Goal: Task Accomplishment & Management: Manage account settings

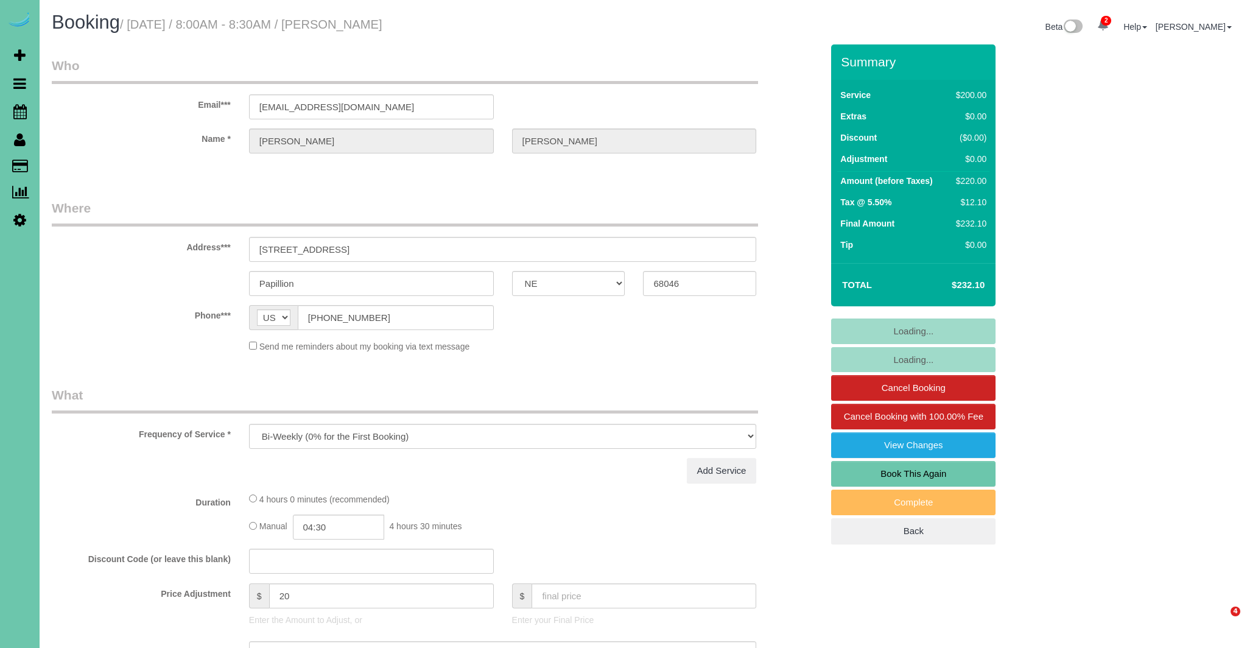
select select "NE"
select select "number:35"
select select "number:42"
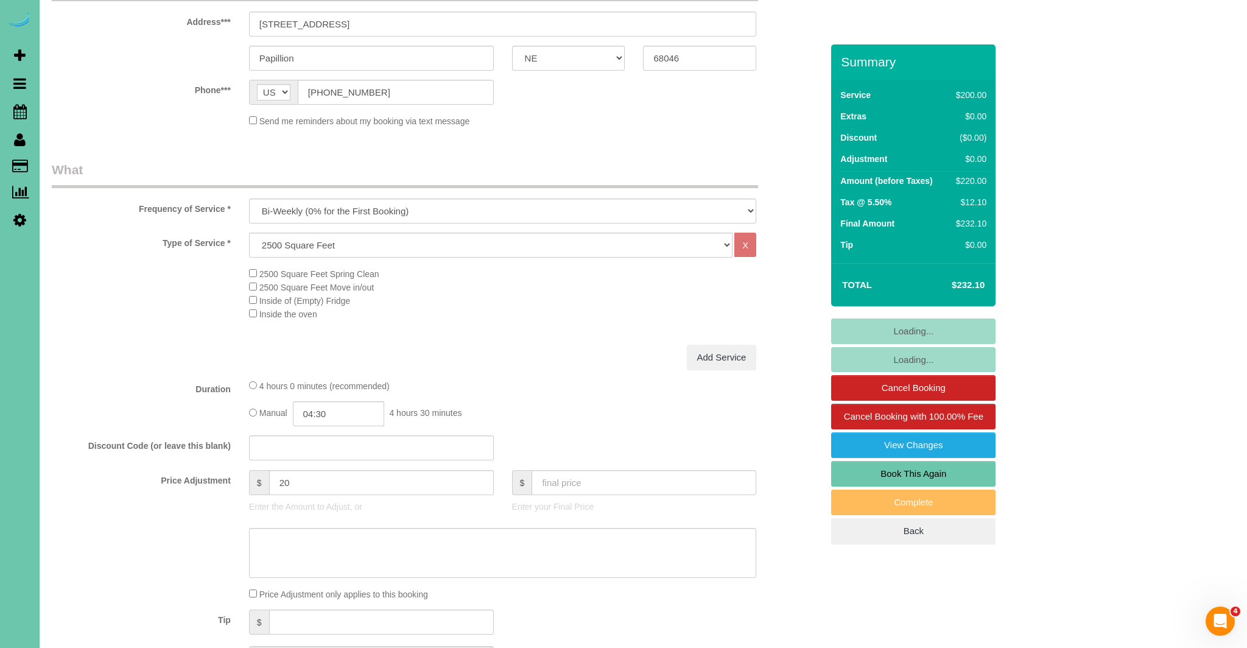
select select "object:740"
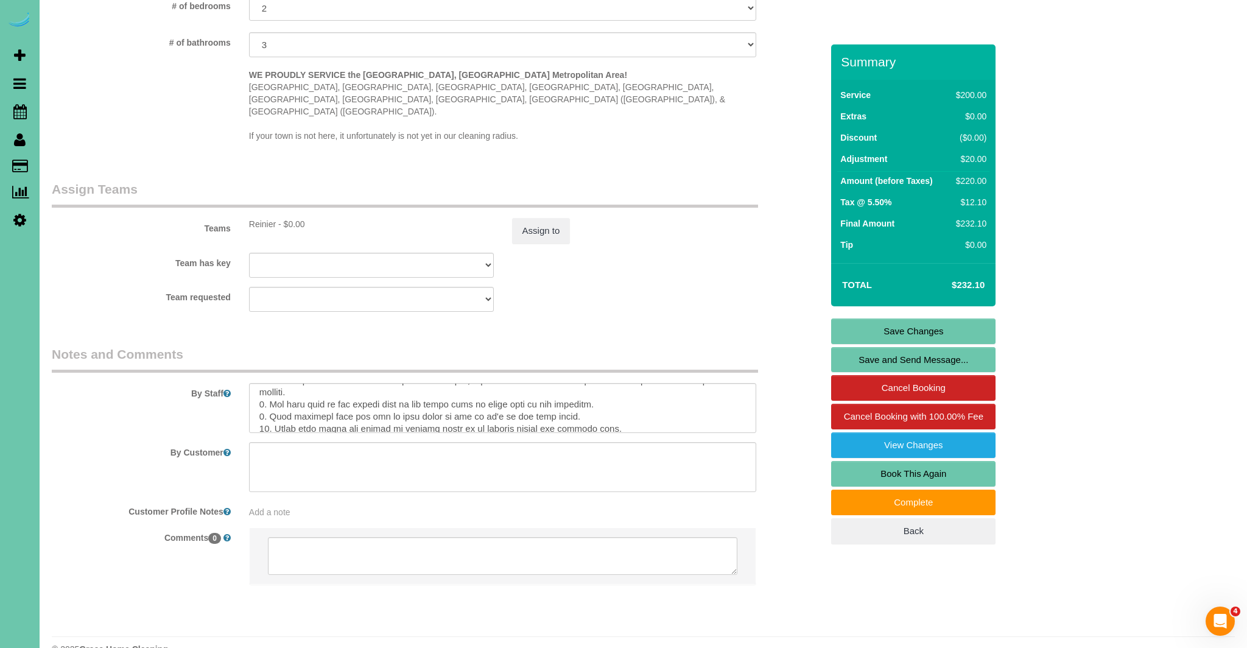
scroll to position [231, 0]
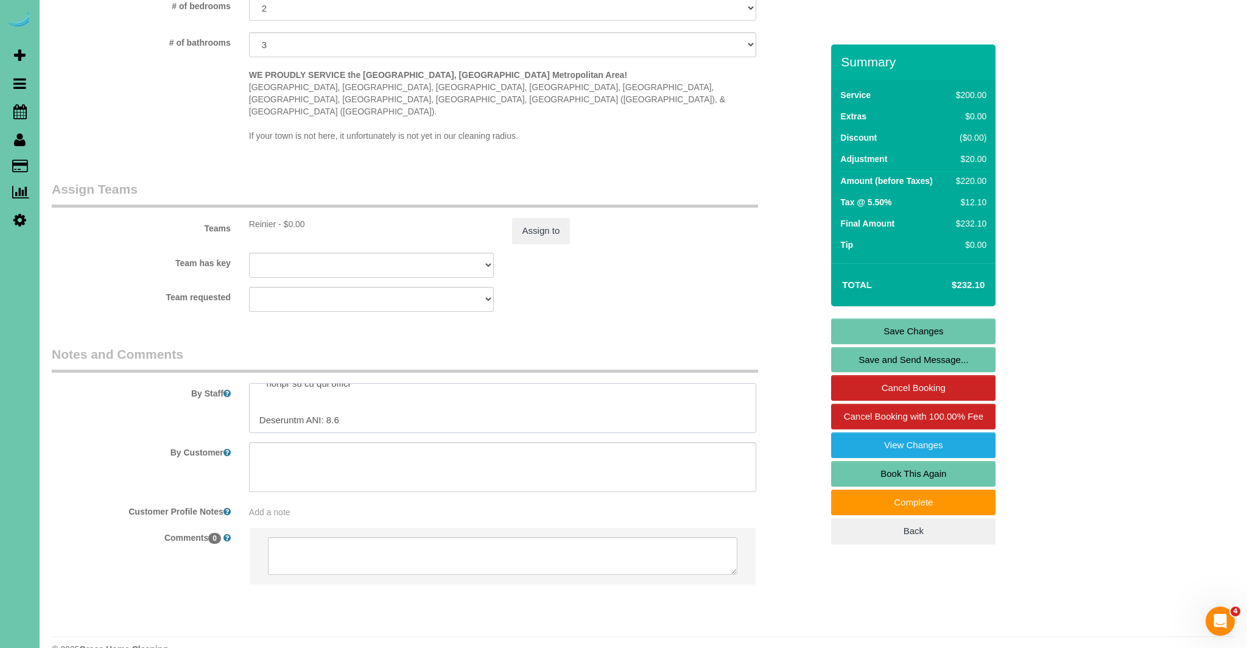
click at [389, 383] on textarea at bounding box center [503, 408] width 508 height 50
paste textarea "**Lore ipsu do sitametc** **Adipiscin el seddoe te inc utlaboree dolo magnaaliq…"
type textarea "**Okay to go early** ** Make sure you get inside if plantation shutters every t…"
click at [931, 330] on link "Save Changes" at bounding box center [913, 332] width 164 height 26
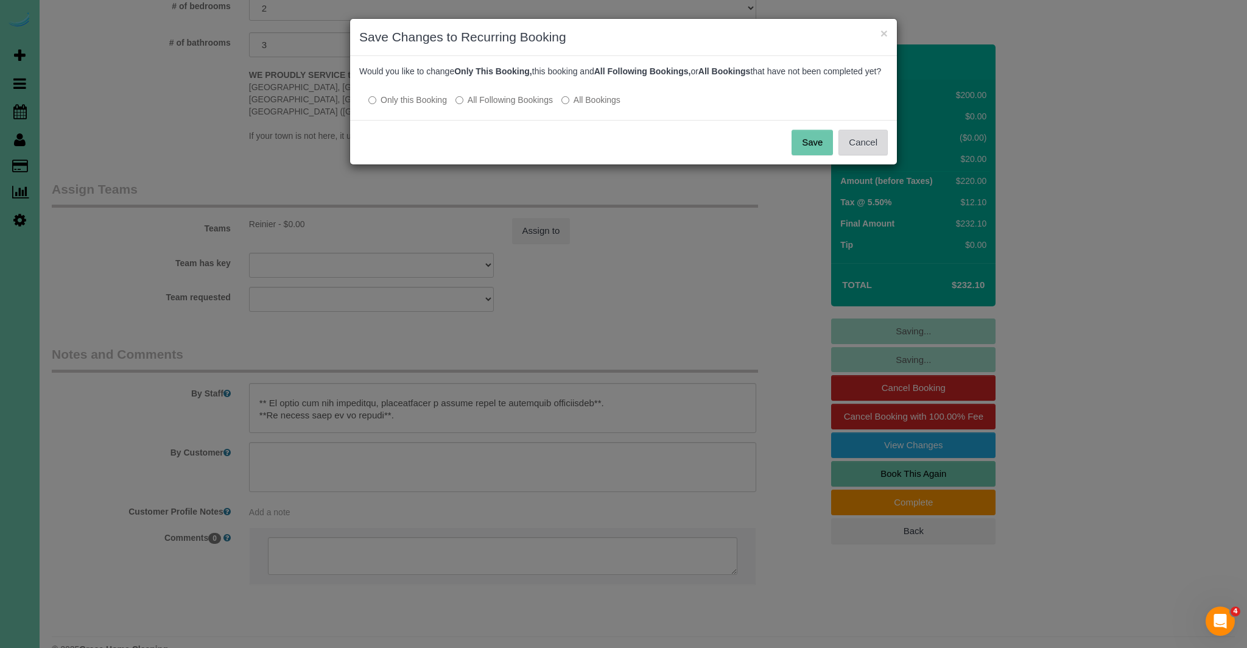
click at [867, 155] on button "Cancel" at bounding box center [863, 143] width 49 height 26
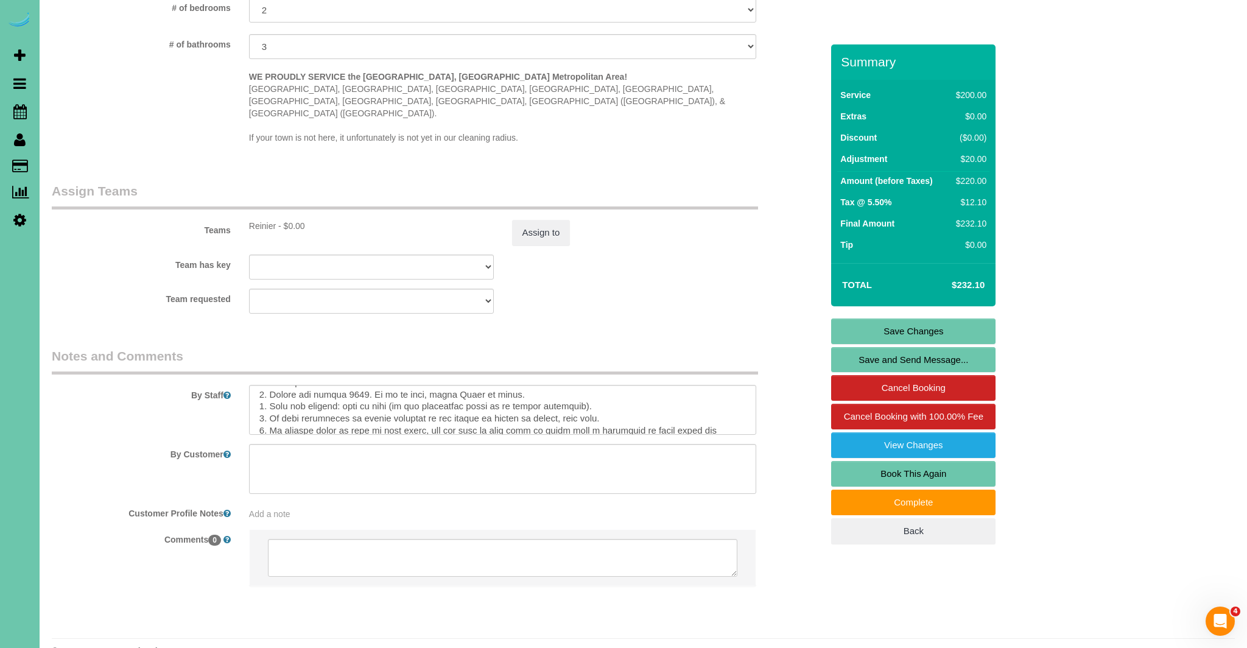
scroll to position [1184, 0]
click at [916, 337] on link "Save Changes" at bounding box center [913, 332] width 164 height 26
click at [916, 337] on fieldset "Saving... Saving... Cancel Booking Cancel Booking with 100.00% Fee View Changes…" at bounding box center [913, 432] width 164 height 226
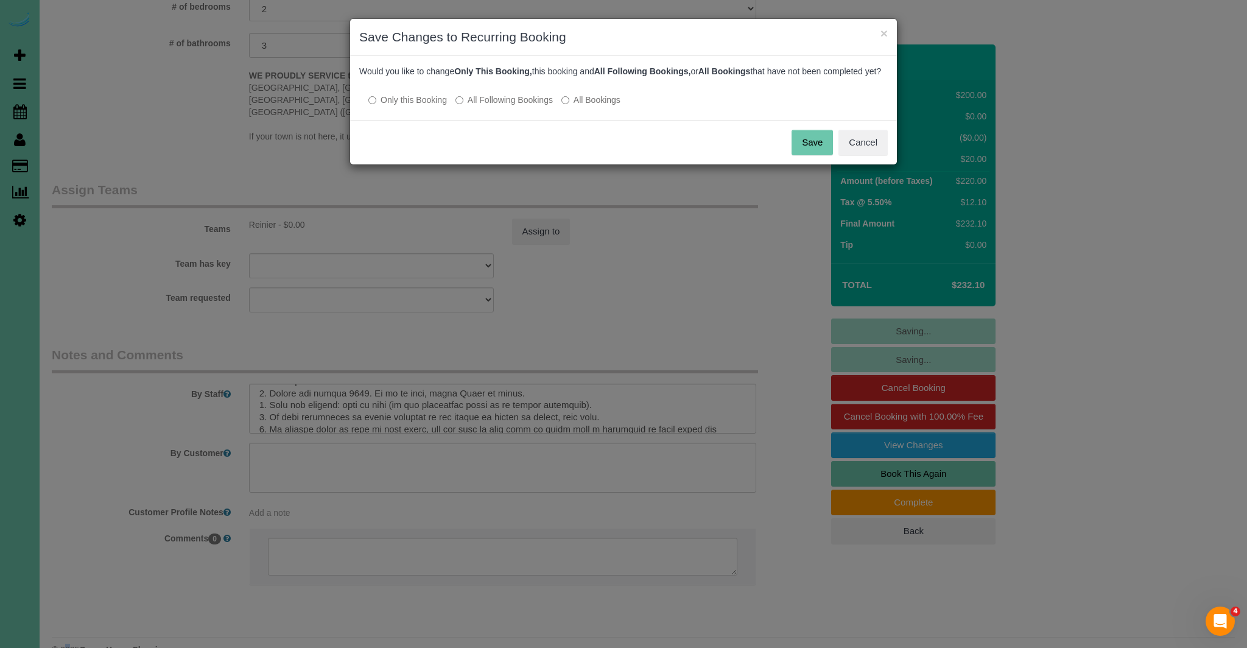
click at [806, 152] on button "Save" at bounding box center [812, 143] width 41 height 26
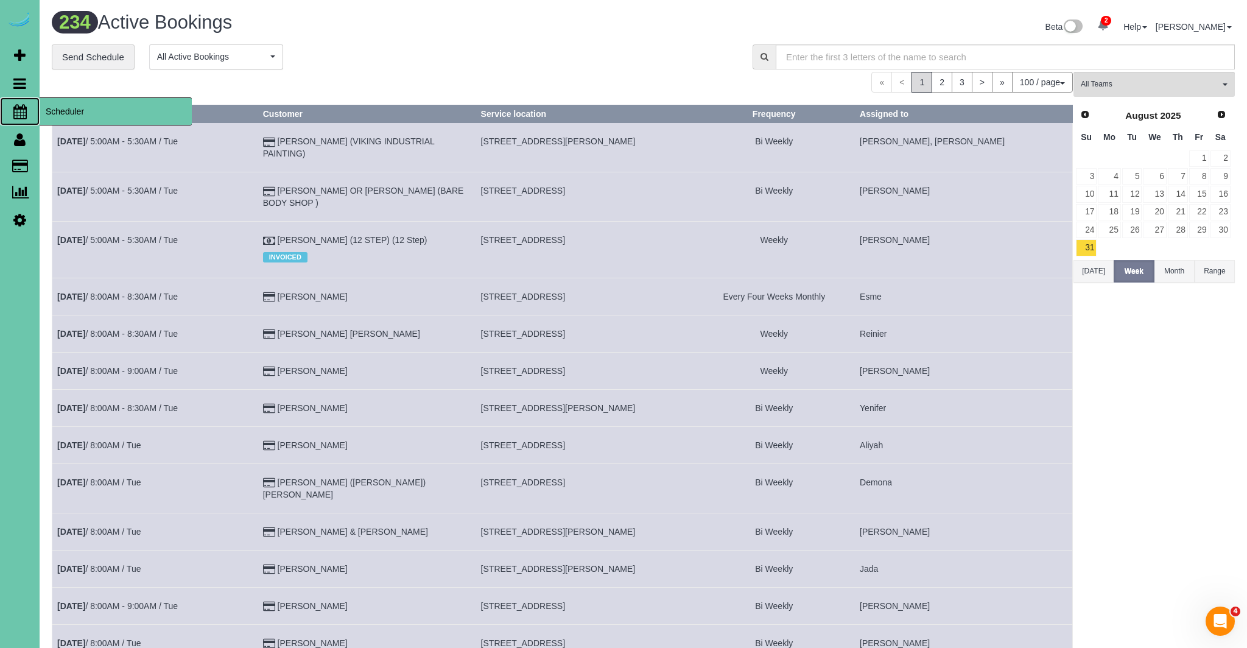
click at [21, 110] on icon at bounding box center [19, 111] width 13 height 15
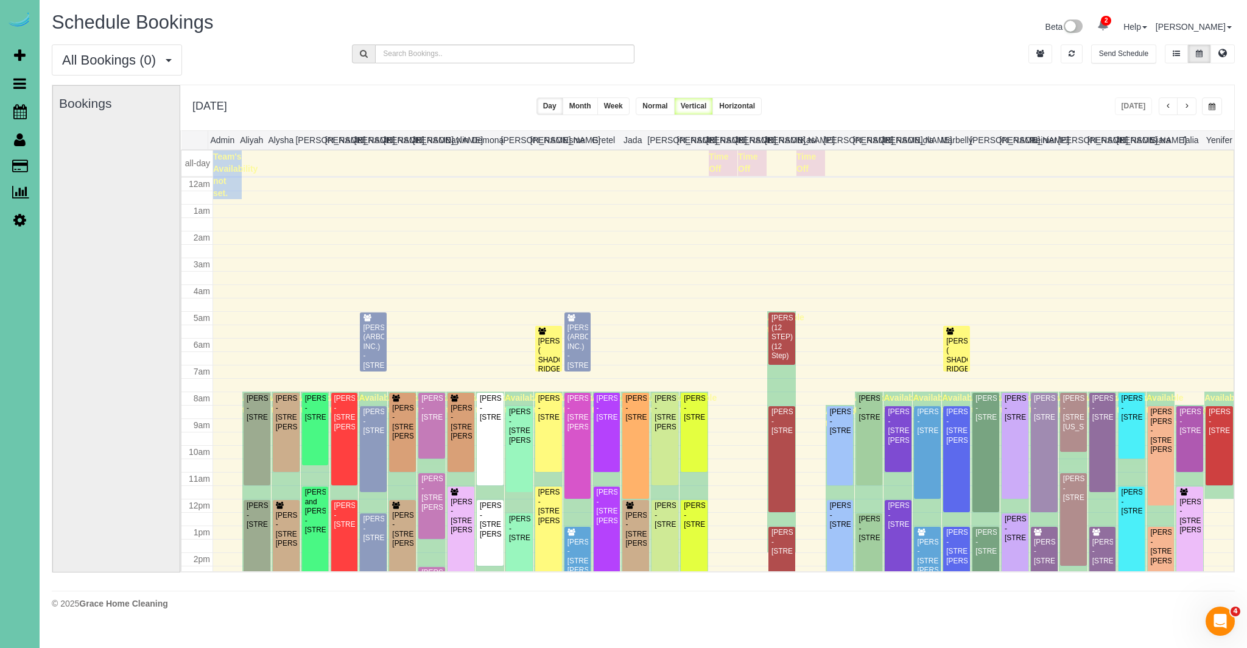
scroll to position [161, 0]
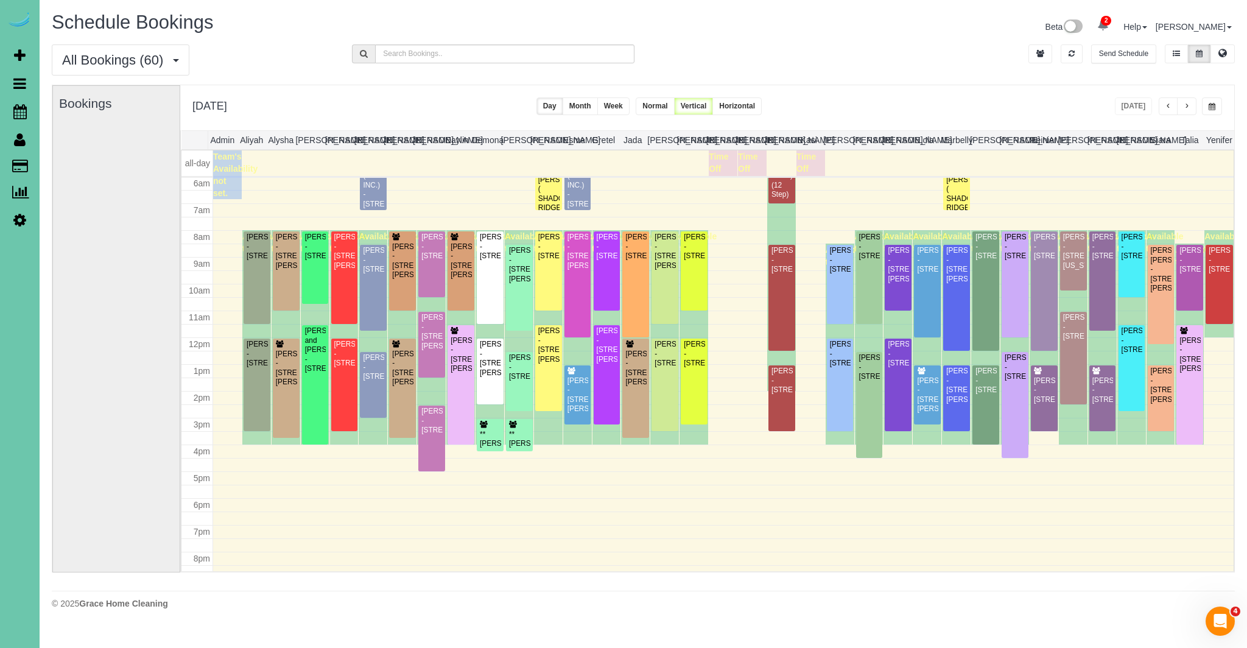
click at [1190, 105] on span "button" at bounding box center [1187, 106] width 6 height 7
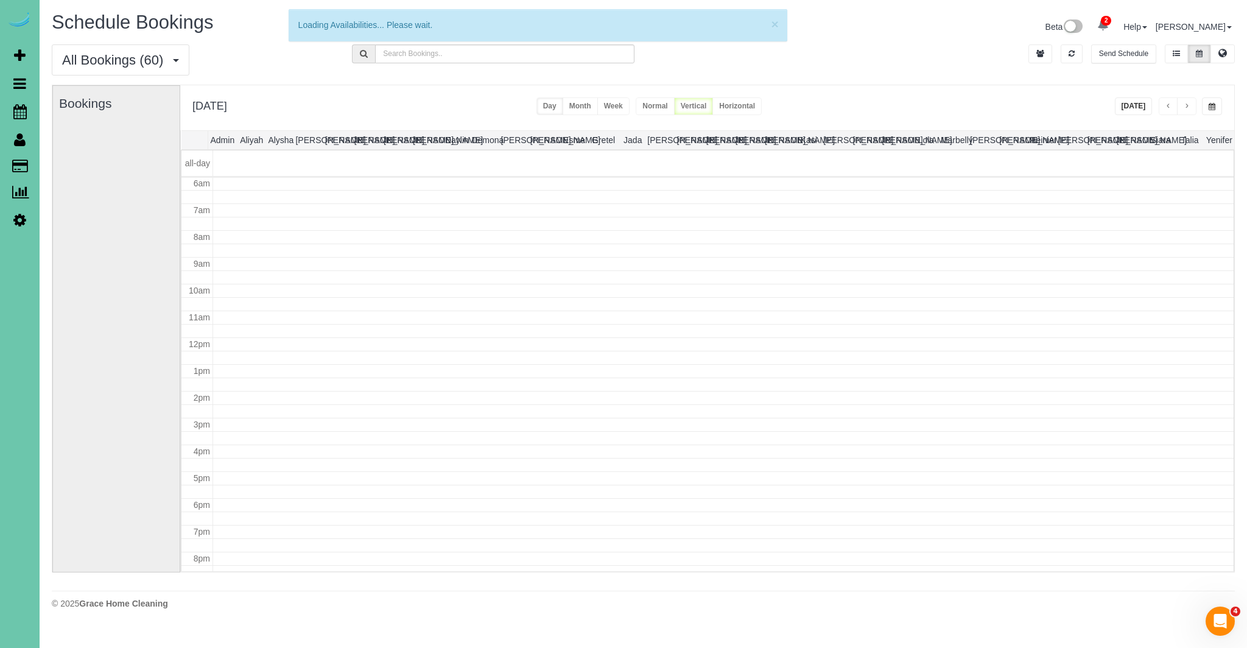
click at [1190, 105] on span "button" at bounding box center [1187, 106] width 6 height 7
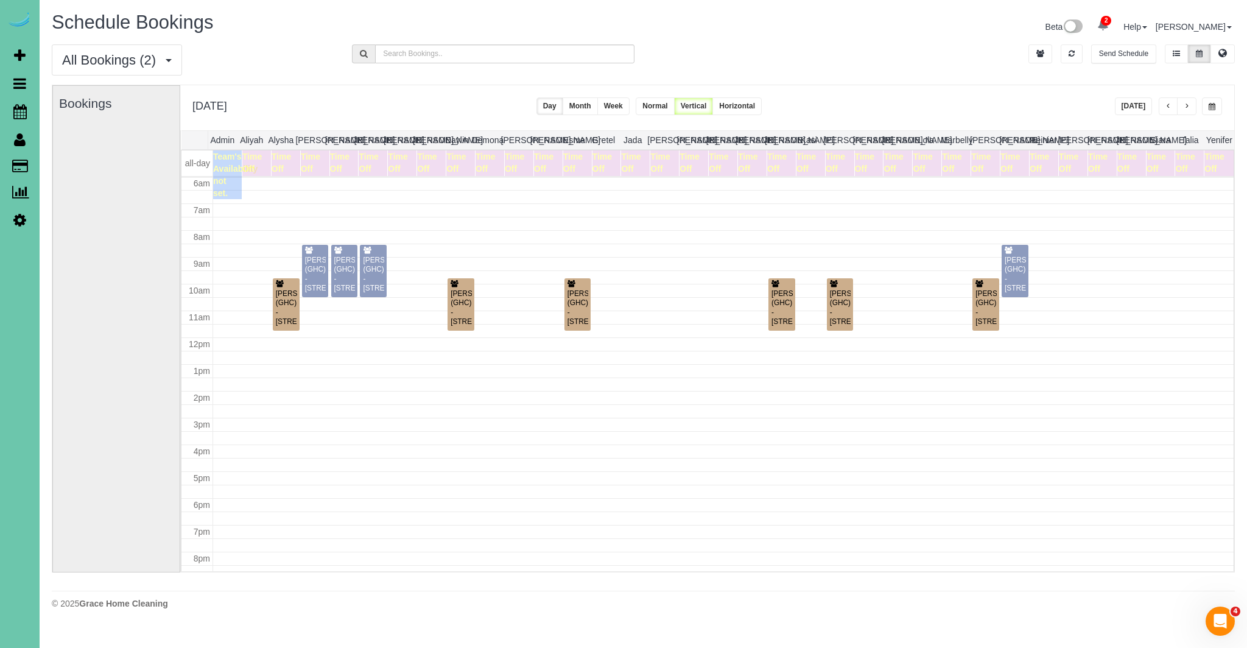
click at [1190, 105] on span "button" at bounding box center [1187, 106] width 6 height 7
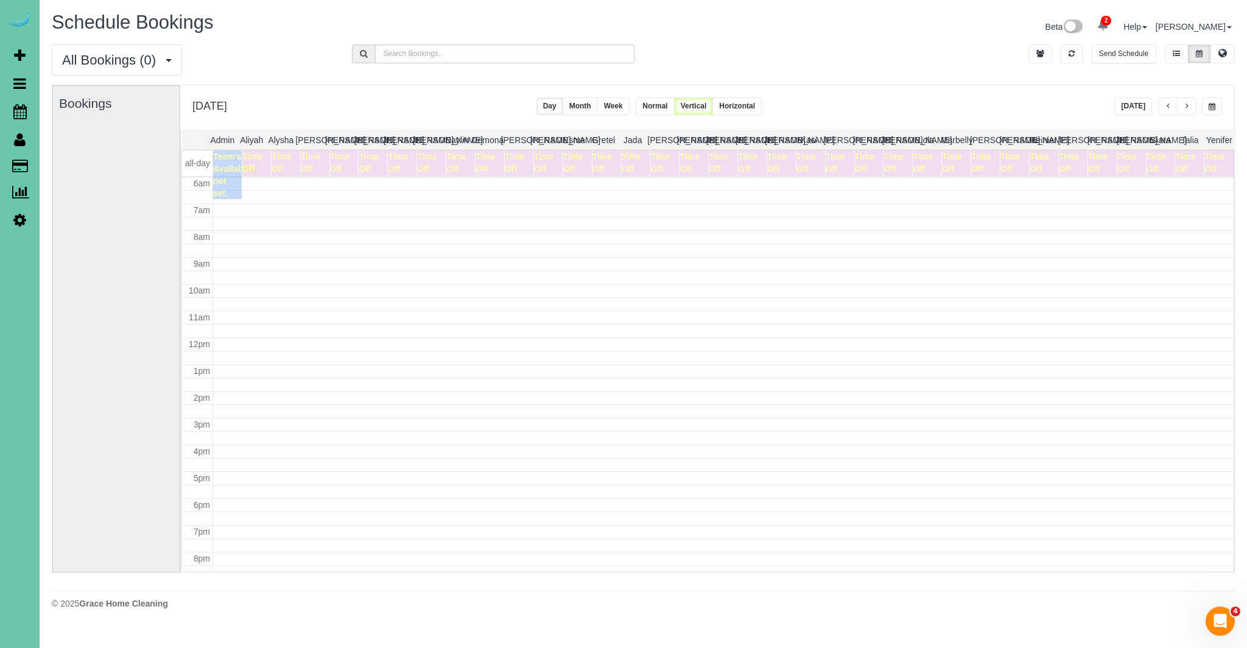
click at [1190, 105] on span "button" at bounding box center [1187, 106] width 6 height 7
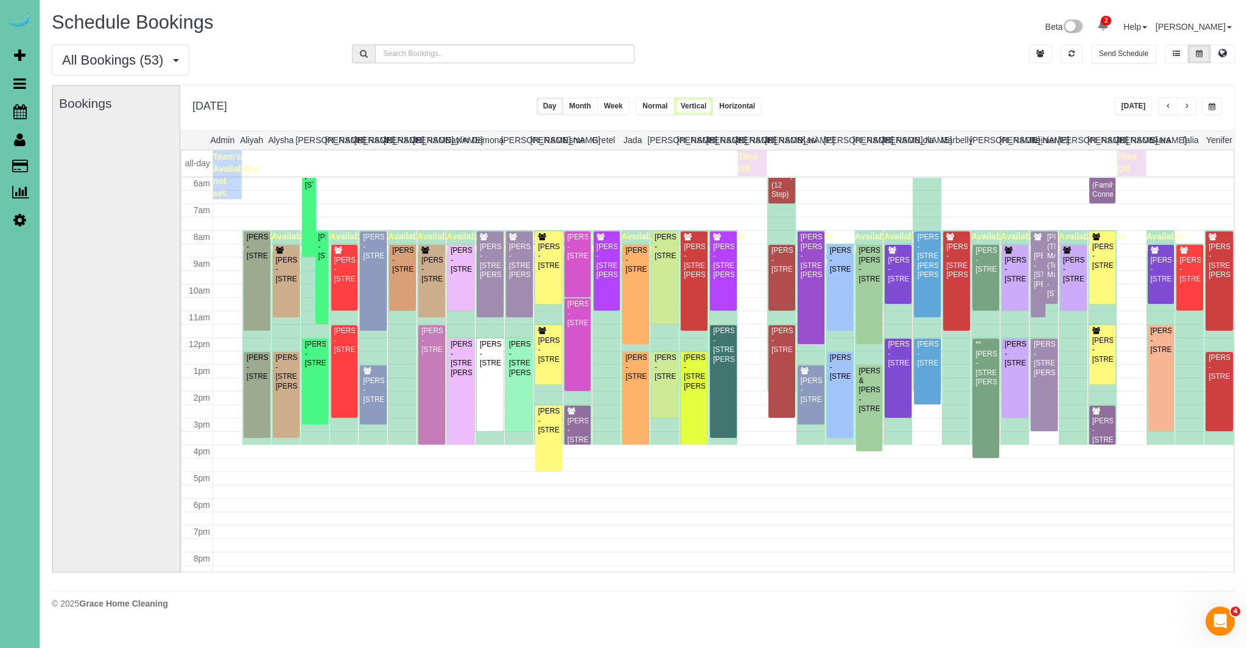
click at [1131, 105] on button "[DATE]" at bounding box center [1134, 106] width 38 height 18
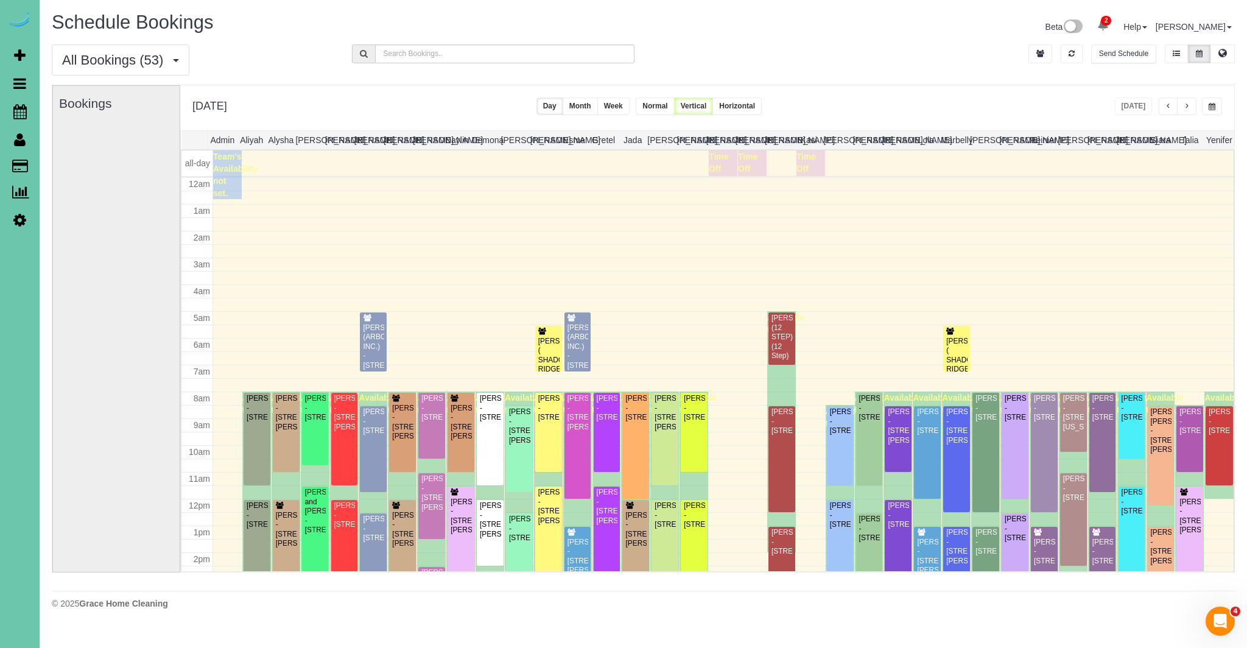
click at [1213, 105] on span "button" at bounding box center [1212, 106] width 7 height 7
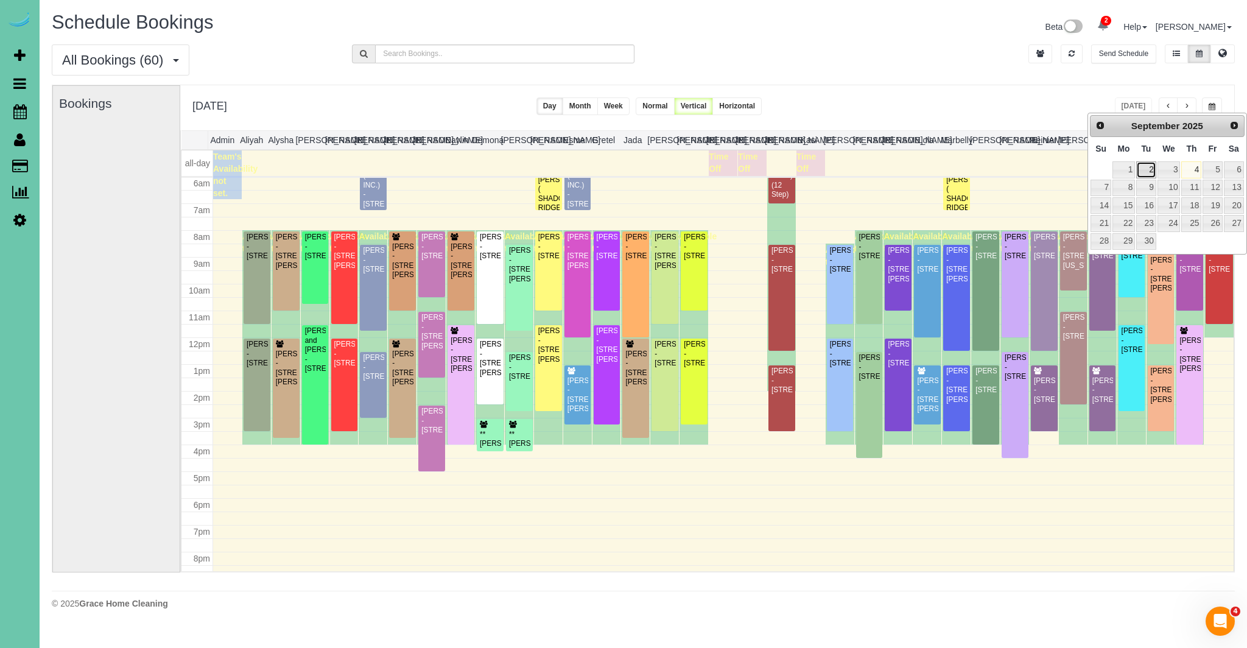
click at [1151, 170] on link "2" at bounding box center [1146, 169] width 19 height 16
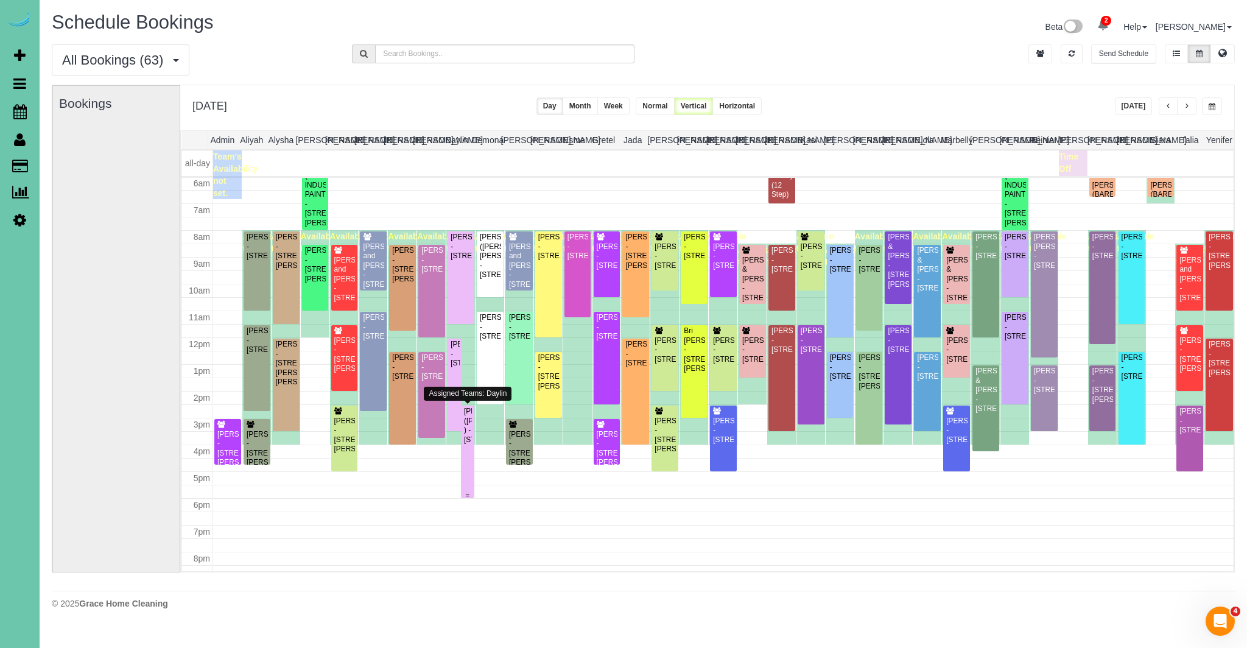
click at [471, 429] on div "[PERSON_NAME] ([PERSON_NAME] ) - [STREET_ADDRESS]" at bounding box center [468, 426] width 9 height 38
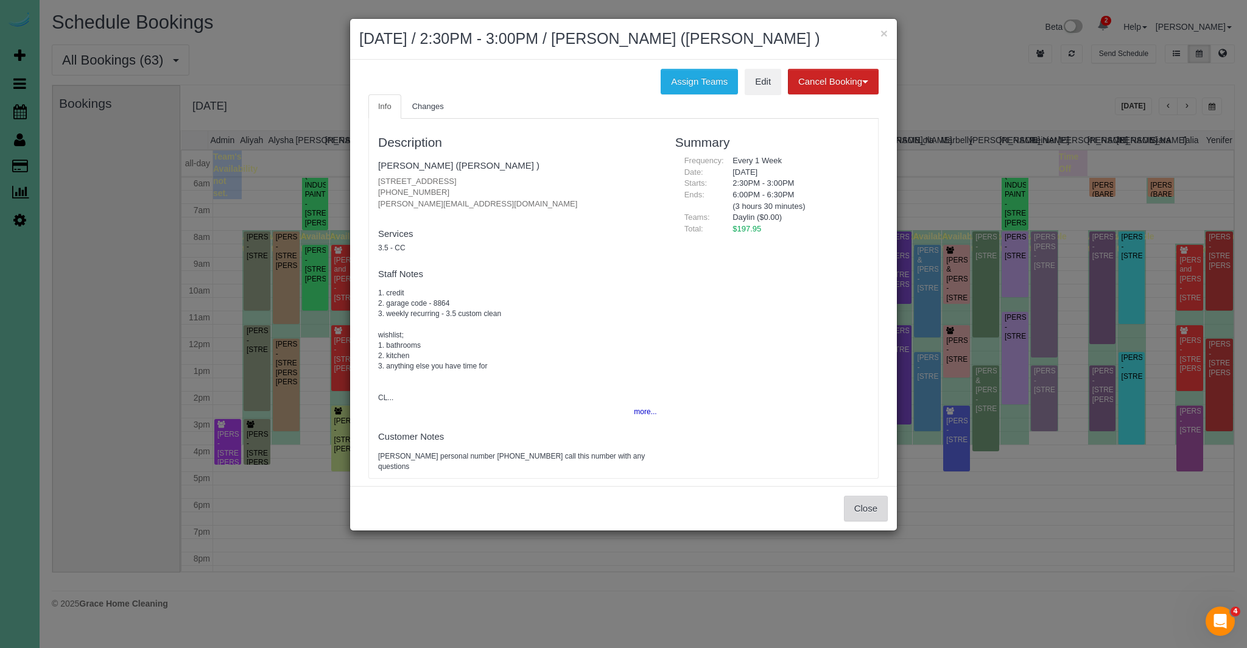
click at [874, 521] on button "Close" at bounding box center [866, 509] width 44 height 26
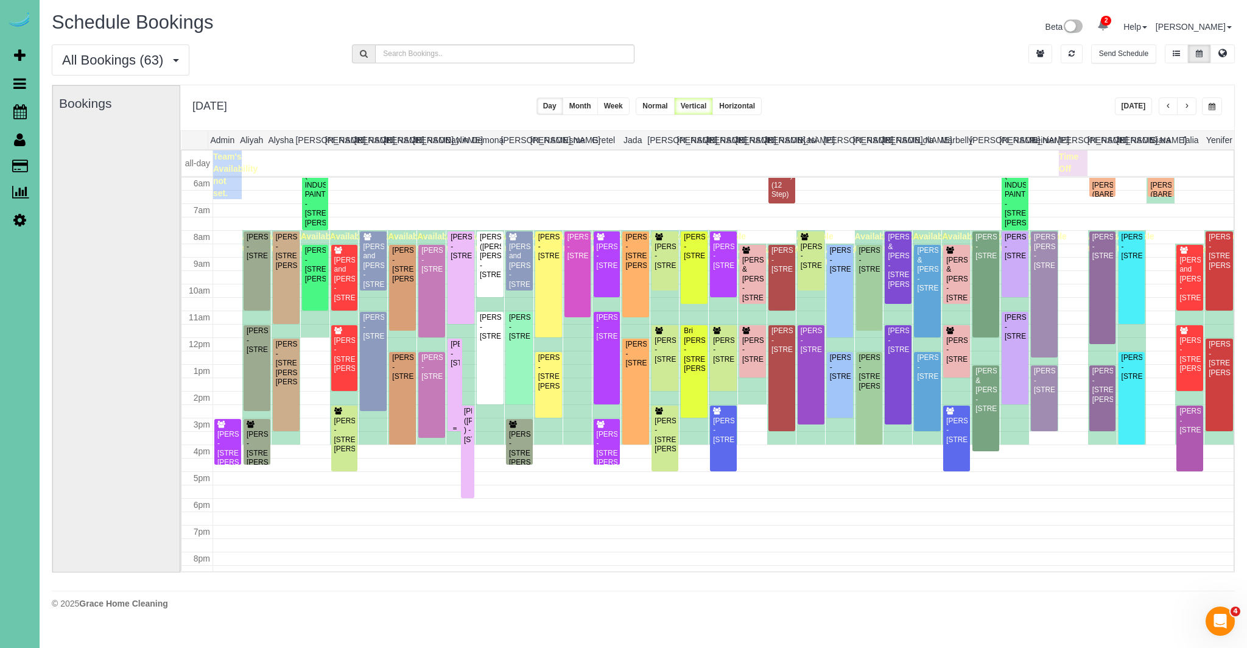
click at [456, 368] on div "[PERSON_NAME] - [STREET_ADDRESS]" at bounding box center [455, 354] width 10 height 28
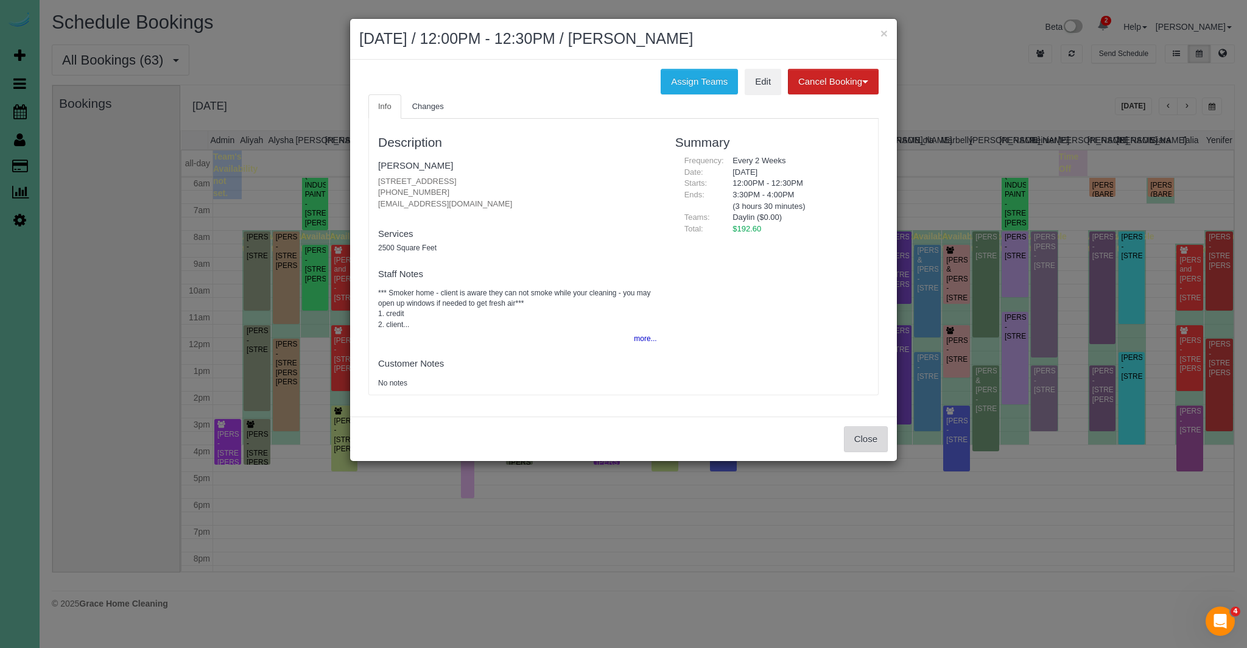
click at [868, 439] on button "Close" at bounding box center [866, 439] width 44 height 26
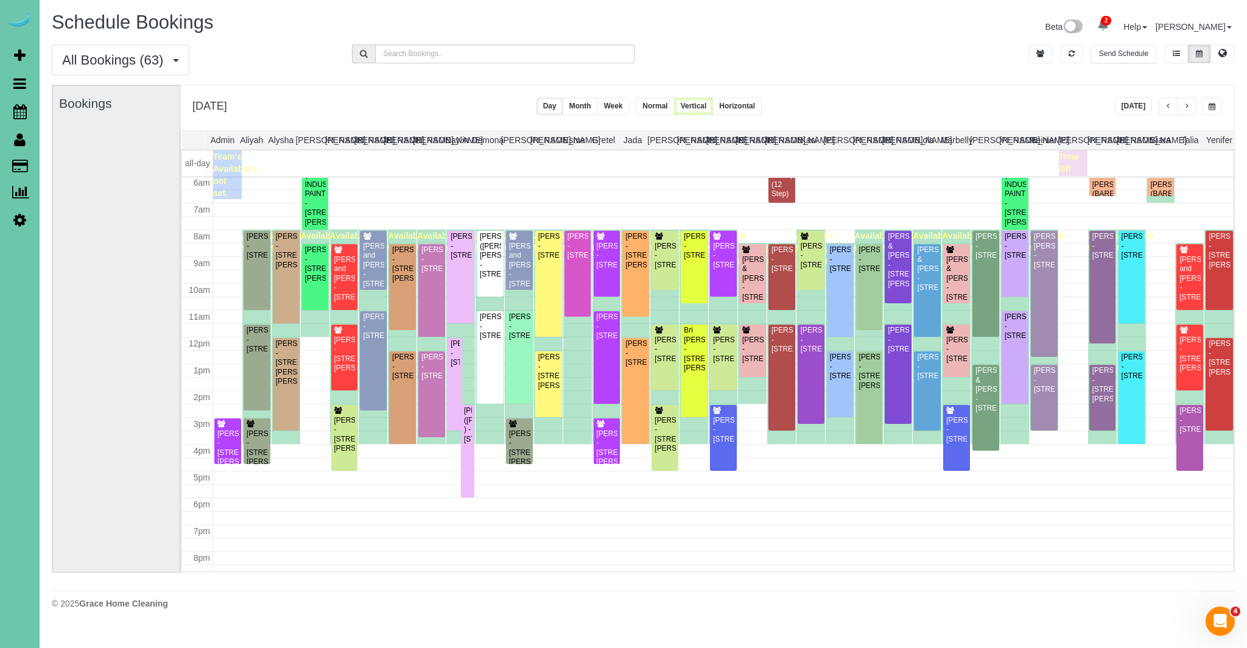
scroll to position [0, 1]
click at [1216, 107] on button "button" at bounding box center [1212, 106] width 20 height 18
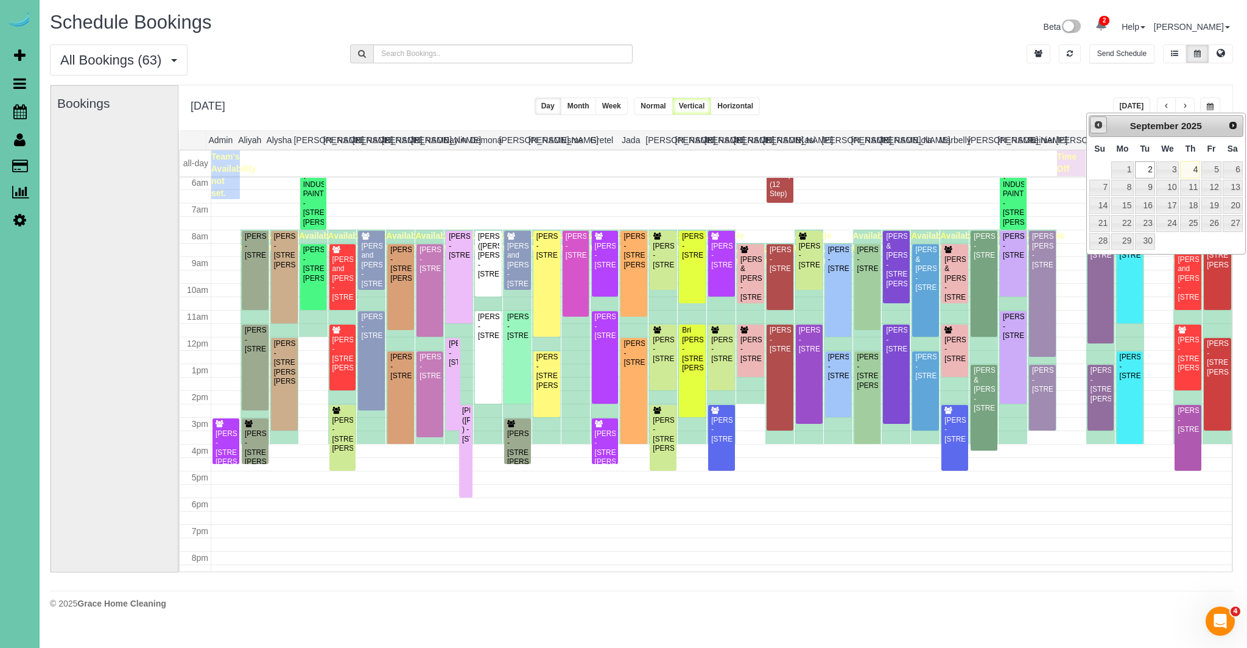
scroll to position [0, 0]
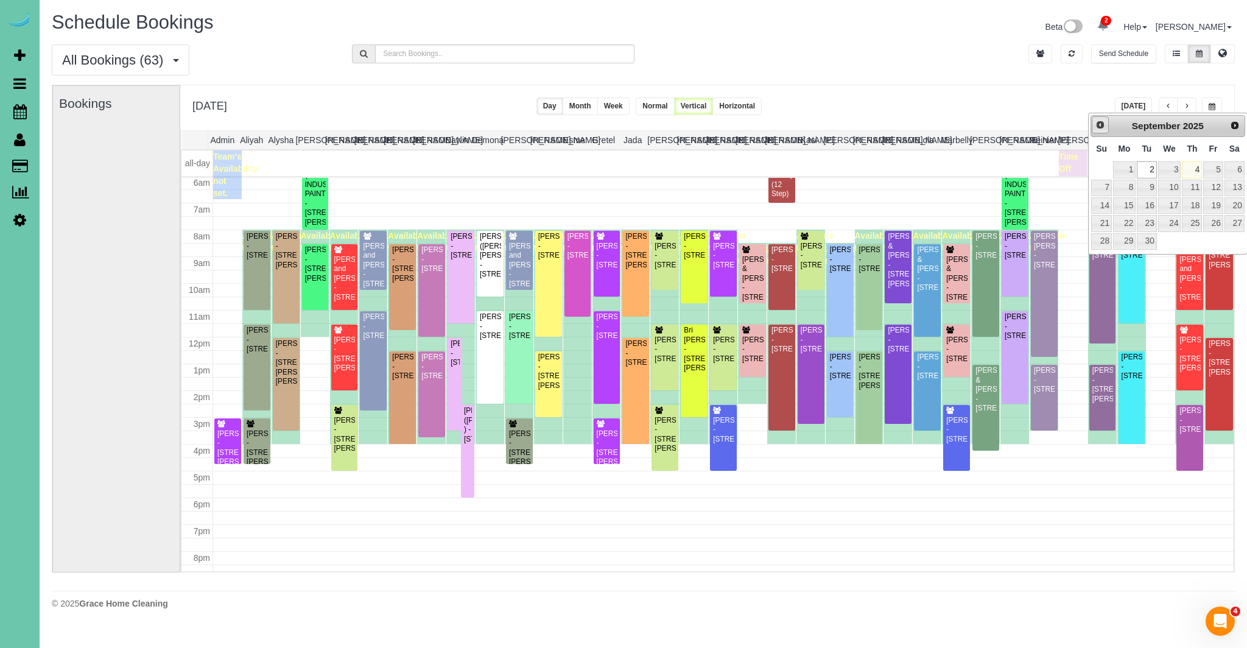
click at [1105, 125] on span "Prev" at bounding box center [1101, 125] width 10 height 10
click at [1198, 242] on link "28" at bounding box center [1192, 241] width 20 height 16
type input "**********"
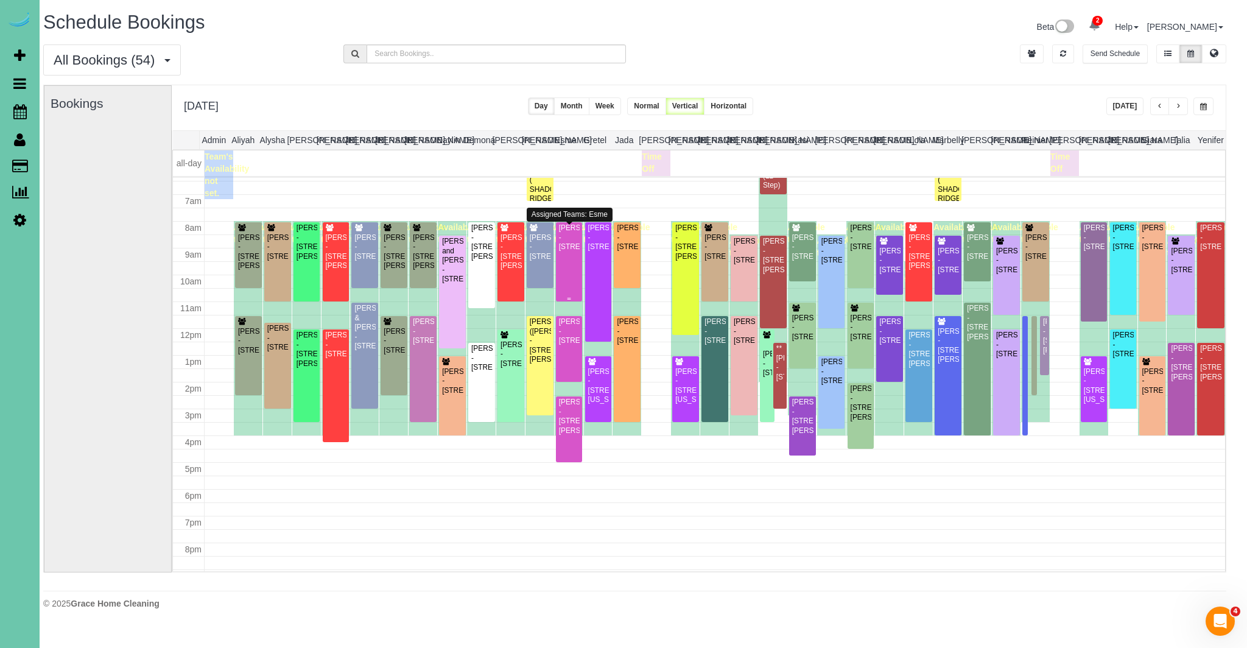
scroll to position [168, 0]
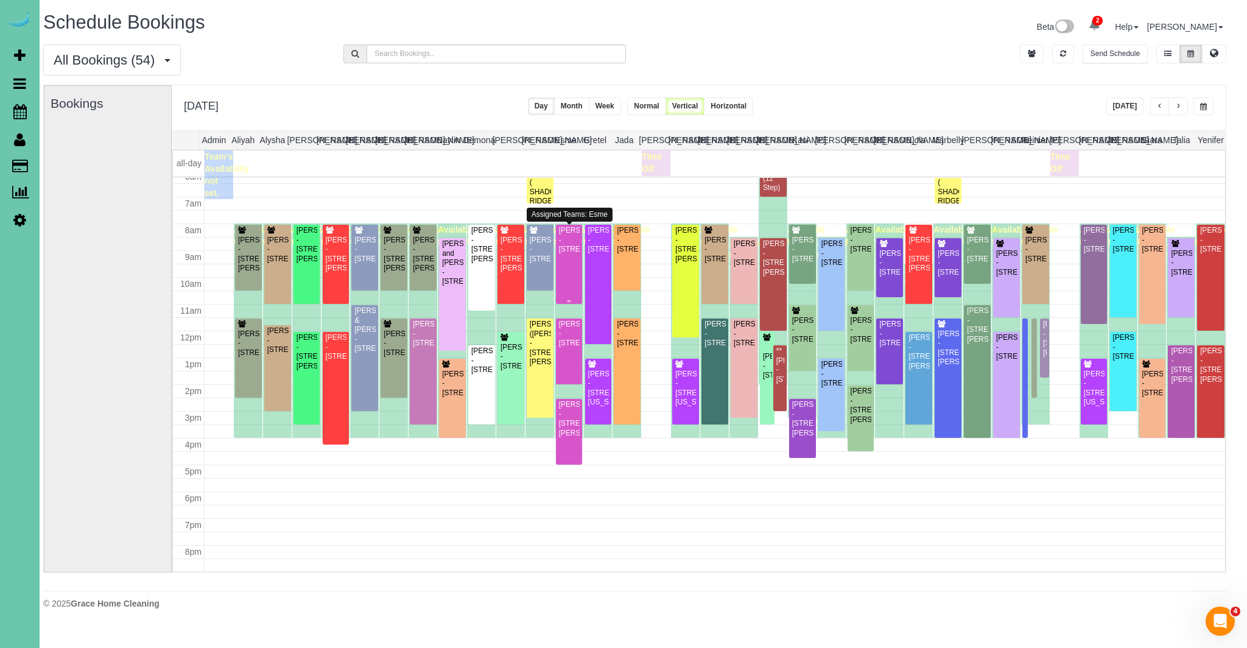
click at [570, 254] on div "[PERSON_NAME] - [STREET_ADDRESS]" at bounding box center [570, 240] width 22 height 28
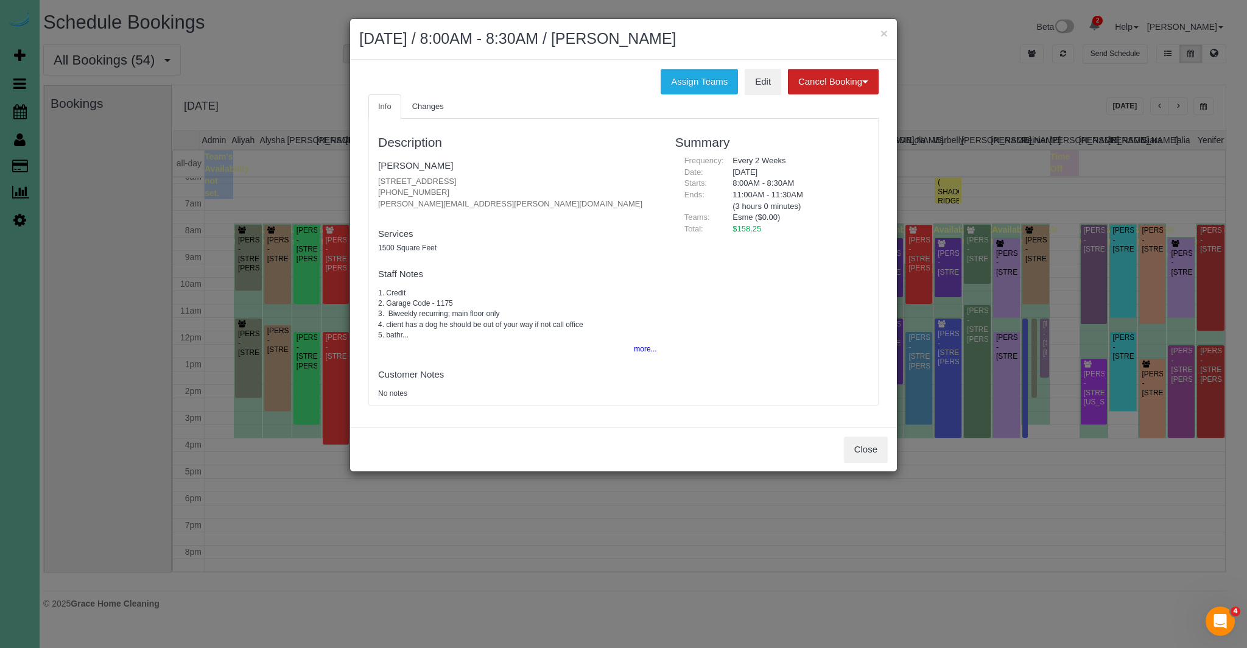
scroll to position [171, 0]
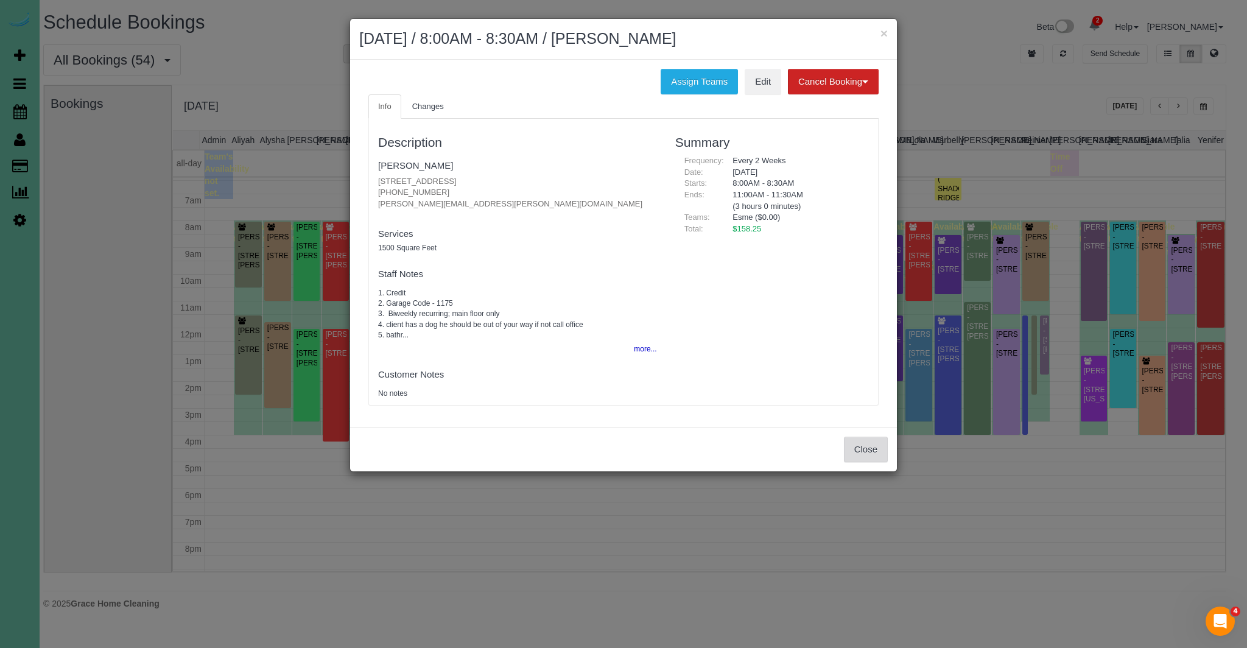
click at [866, 447] on button "Close" at bounding box center [866, 450] width 44 height 26
click at [866, 447] on div "× [DATE] / 8:00AM - 8:30AM / [PERSON_NAME] Assign Teams Edit Cancel Booking Wit…" at bounding box center [623, 324] width 1247 height 648
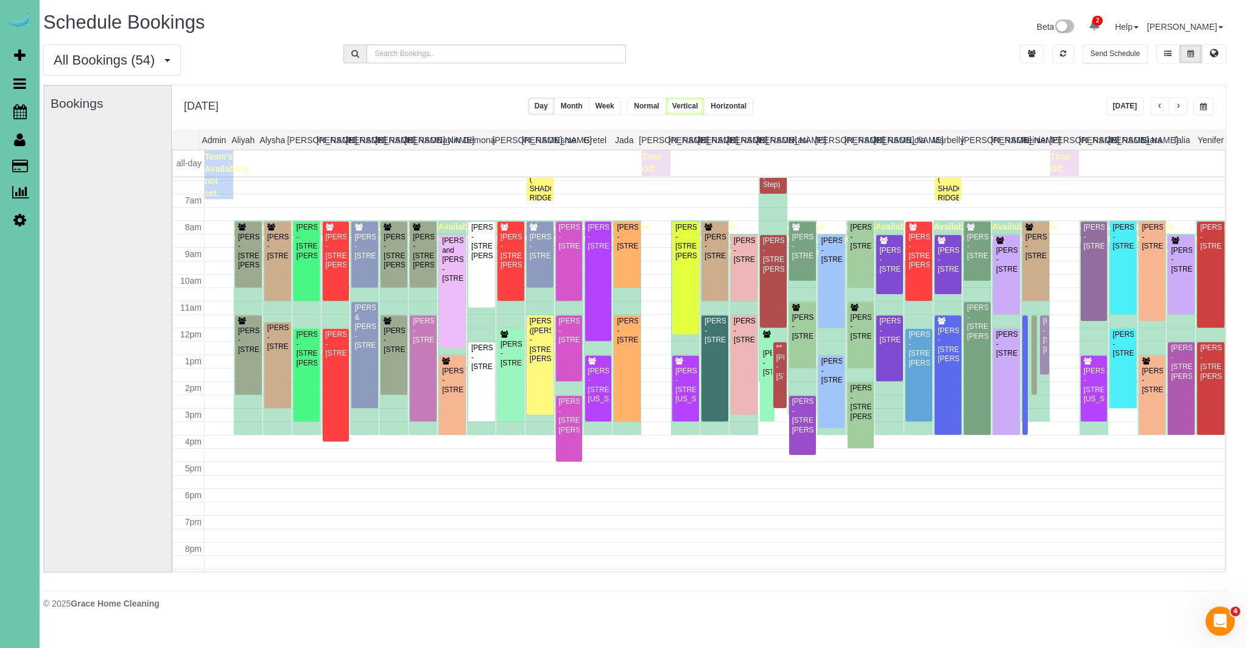
click at [1201, 110] on span "button" at bounding box center [1204, 106] width 7 height 7
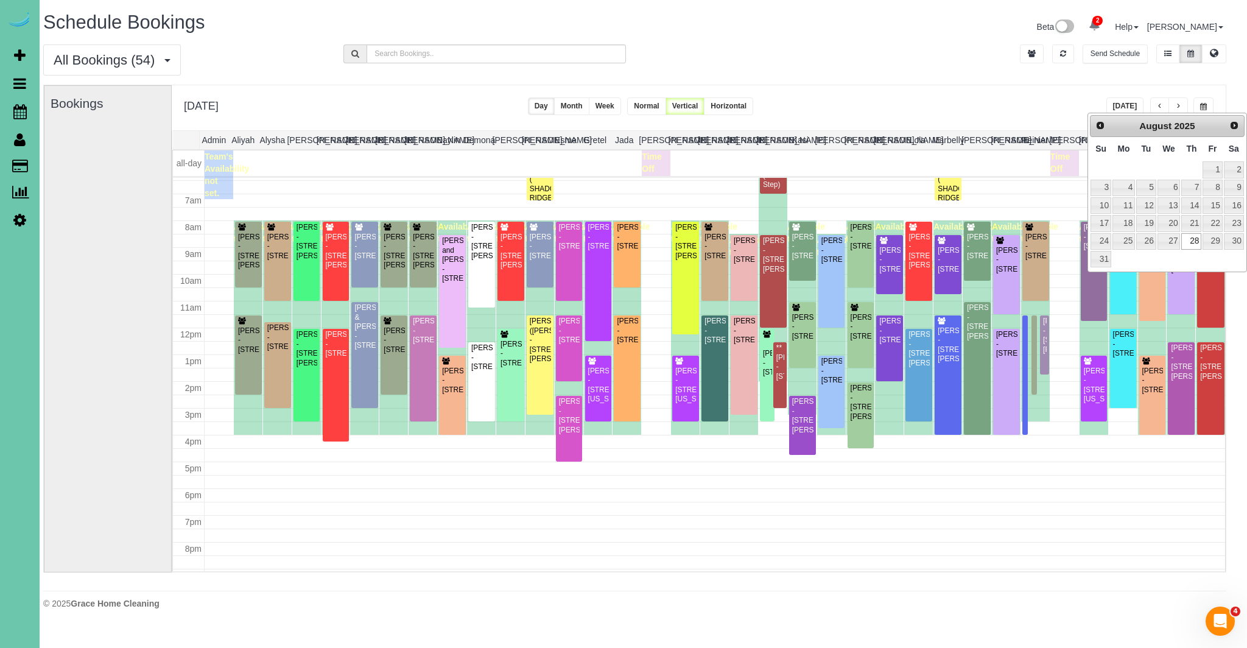
drag, startPoint x: 958, startPoint y: 77, endPoint x: 911, endPoint y: 118, distance: 62.2
click at [957, 80] on div "All Bookings (54) All Bookings Unassigned Bookings Recurring Bookings New Custo…" at bounding box center [635, 64] width 1202 height 40
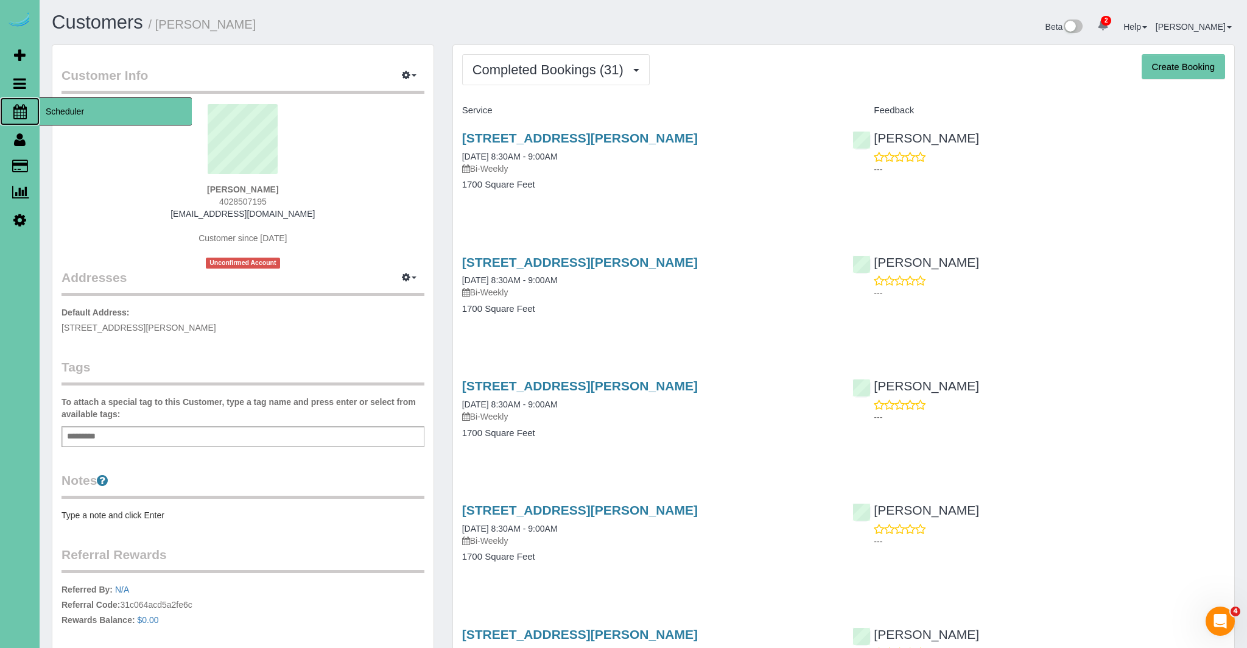
click at [19, 118] on link "Scheduler" at bounding box center [20, 111] width 40 height 28
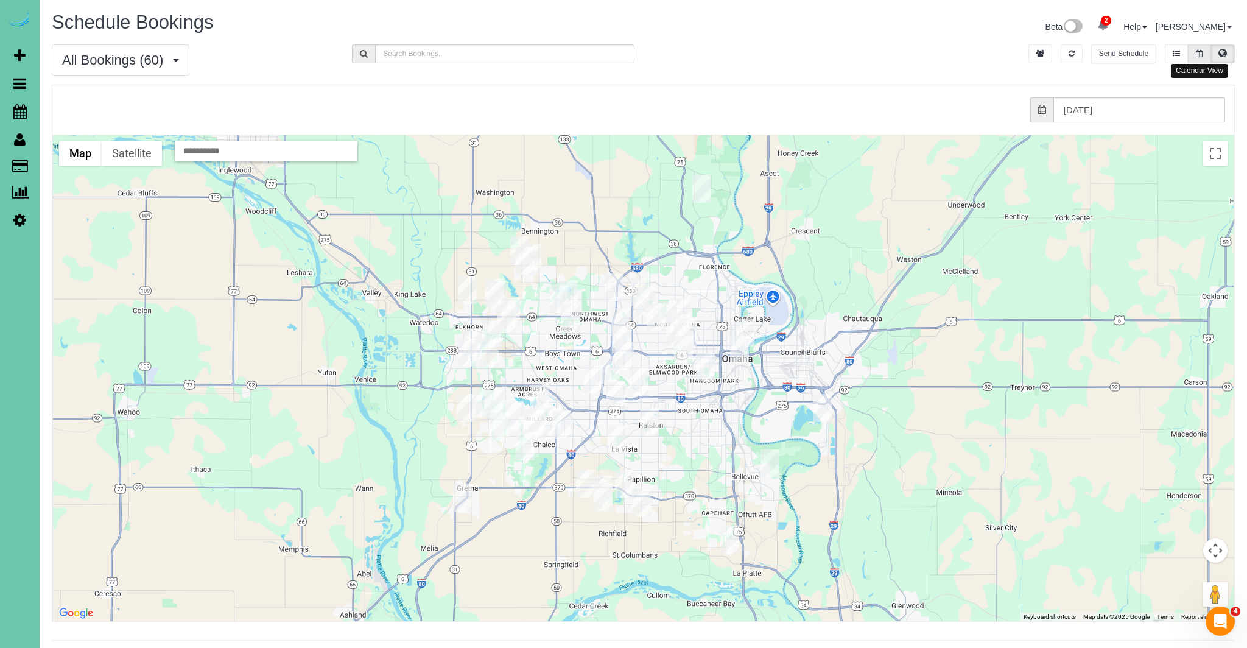
click at [1207, 51] on button at bounding box center [1199, 53] width 23 height 19
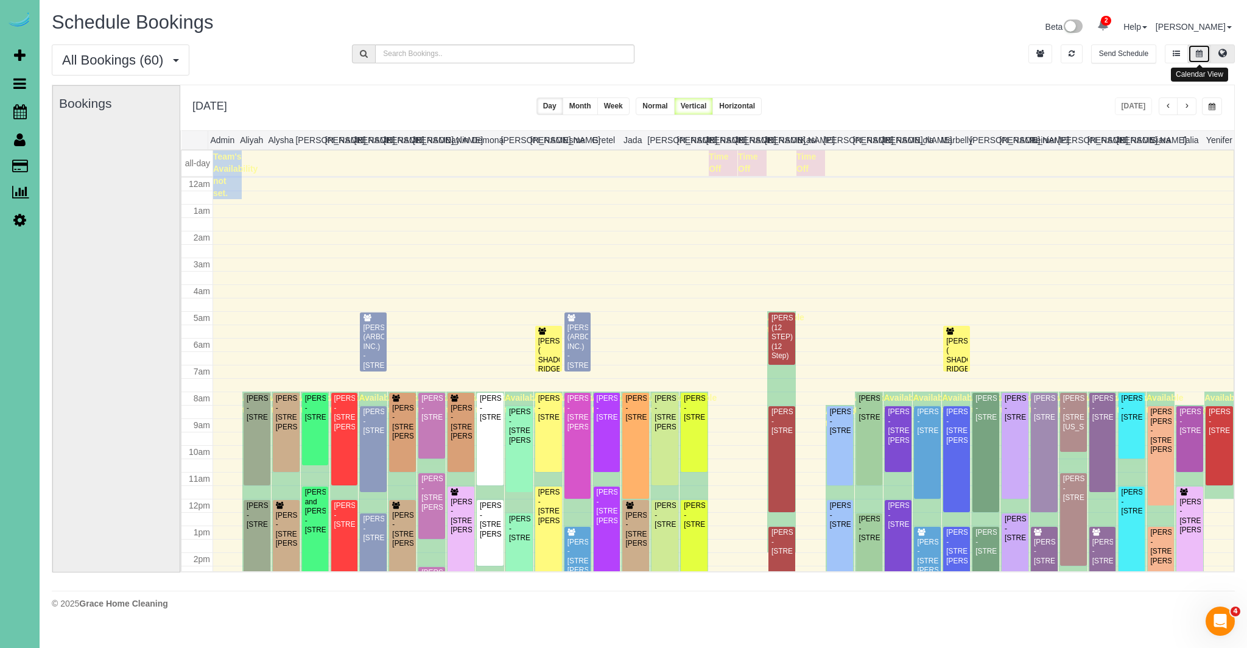
scroll to position [161, 0]
